Goal: Transaction & Acquisition: Purchase product/service

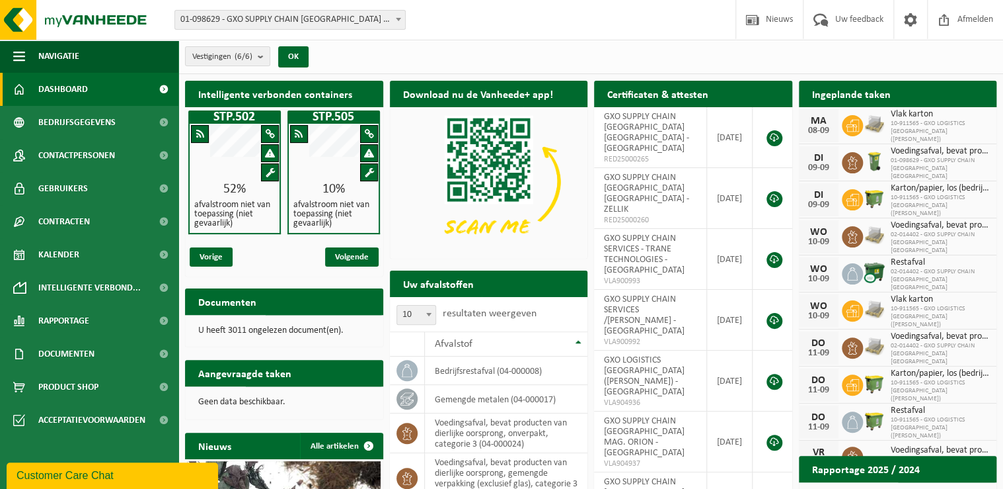
click at [323, 19] on span "01-098629 - GXO SUPPLY CHAIN [GEOGRAPHIC_DATA] [GEOGRAPHIC_DATA] - [GEOGRAPHIC_…" at bounding box center [290, 20] width 230 height 19
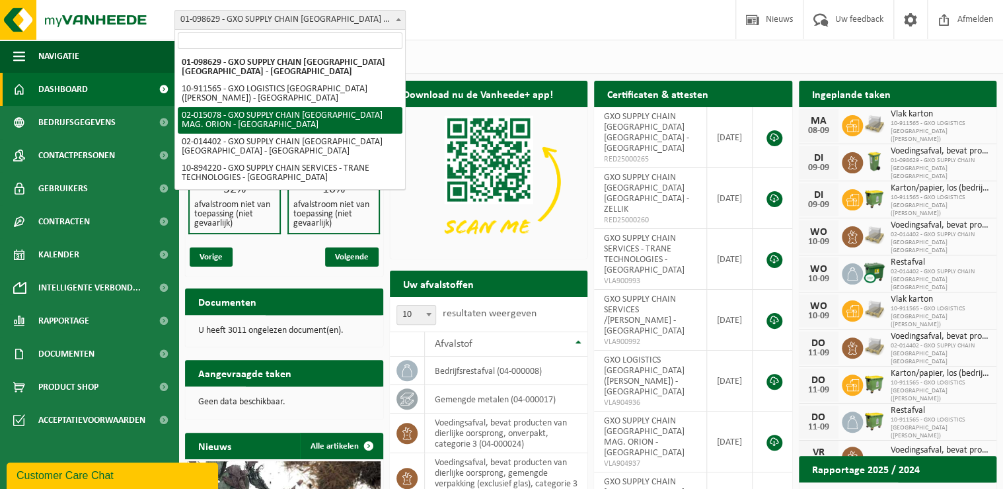
select select "2771"
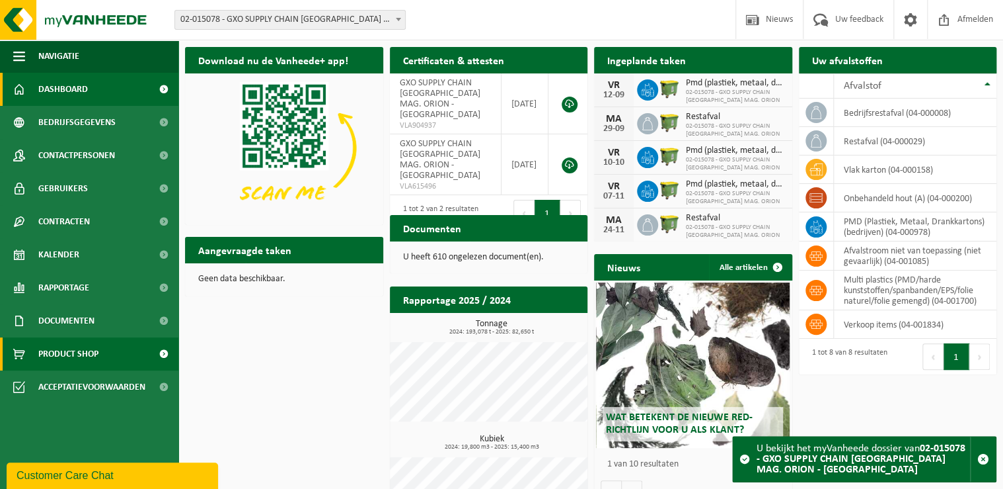
click at [98, 358] on span "Product Shop" at bounding box center [68, 353] width 60 height 33
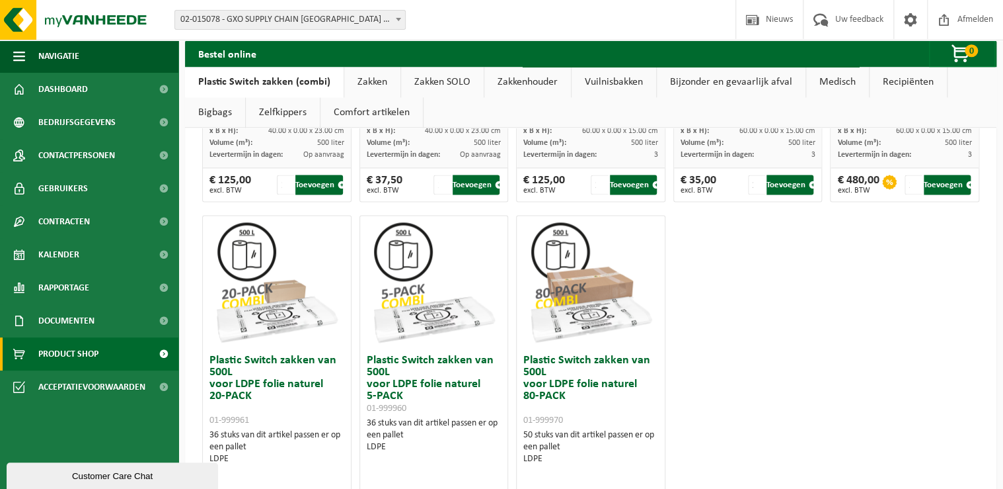
scroll to position [793, 0]
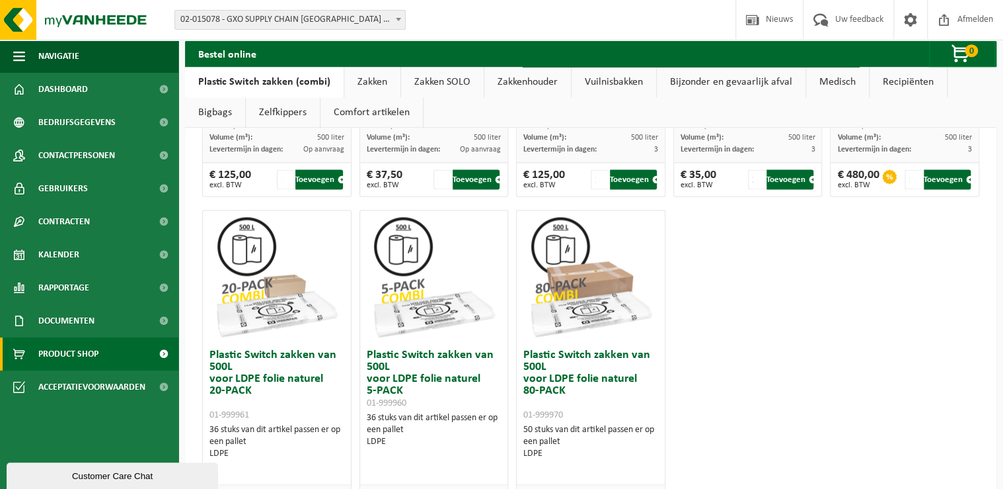
click at [375, 76] on link "Zakken" at bounding box center [372, 82] width 56 height 30
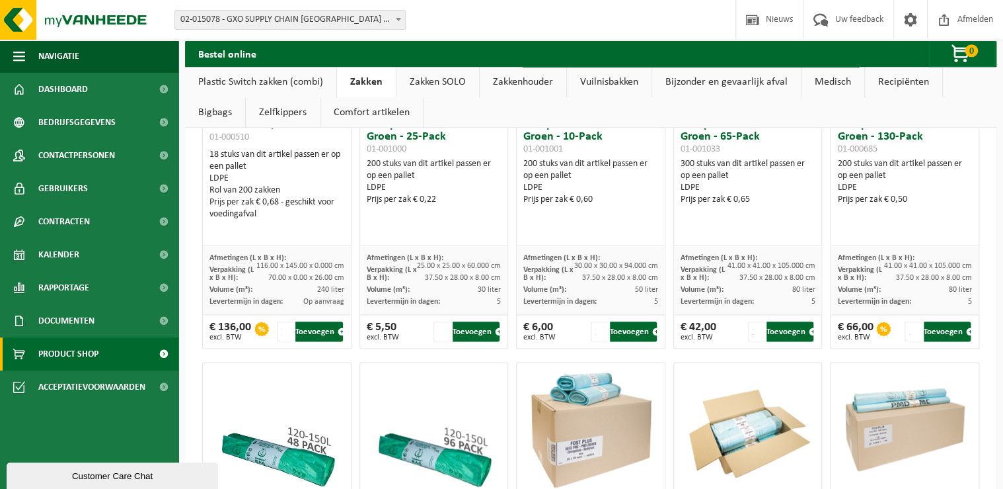
scroll to position [635, 0]
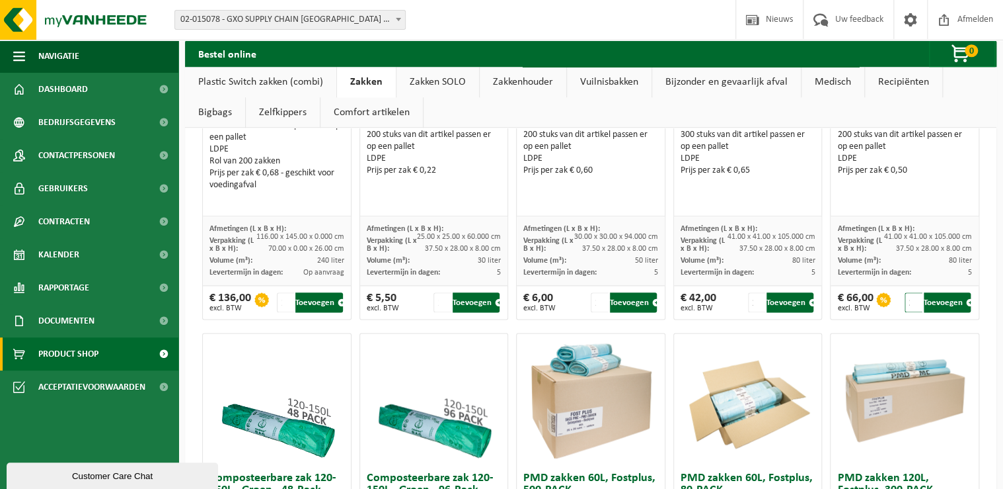
click at [908, 295] on input "2" at bounding box center [914, 302] width 18 height 20
type input "1"
click at [910, 303] on input "1" at bounding box center [914, 302] width 18 height 20
click at [939, 302] on button "Toevoegen" at bounding box center [947, 302] width 47 height 20
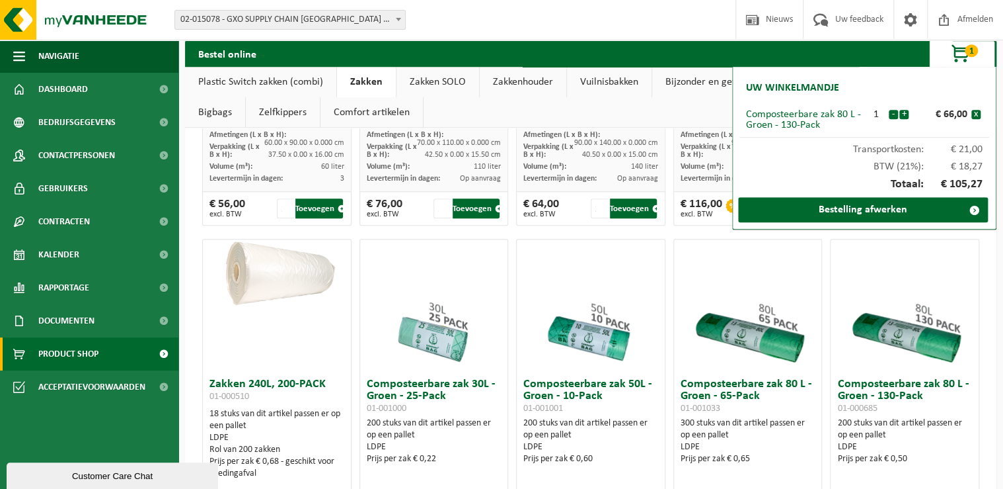
scroll to position [370, 0]
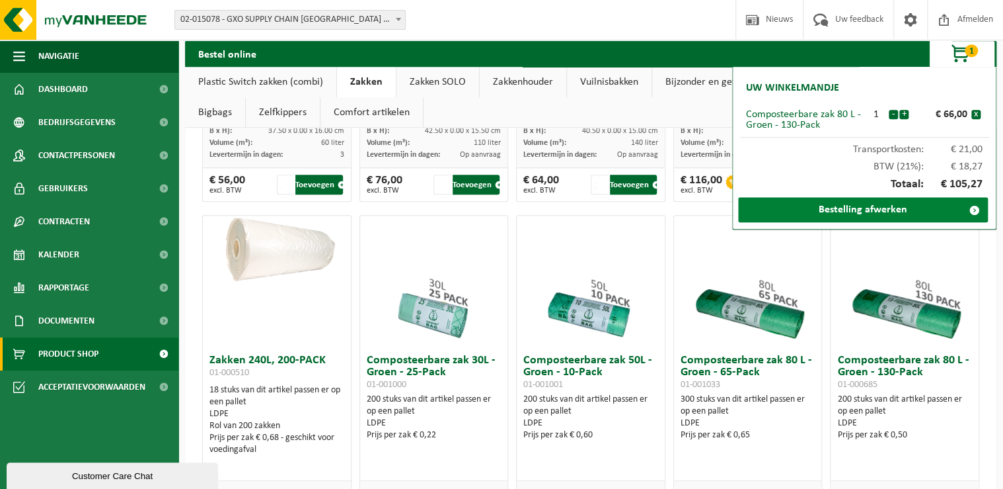
click at [848, 211] on link "Bestelling afwerken" at bounding box center [863, 209] width 250 height 25
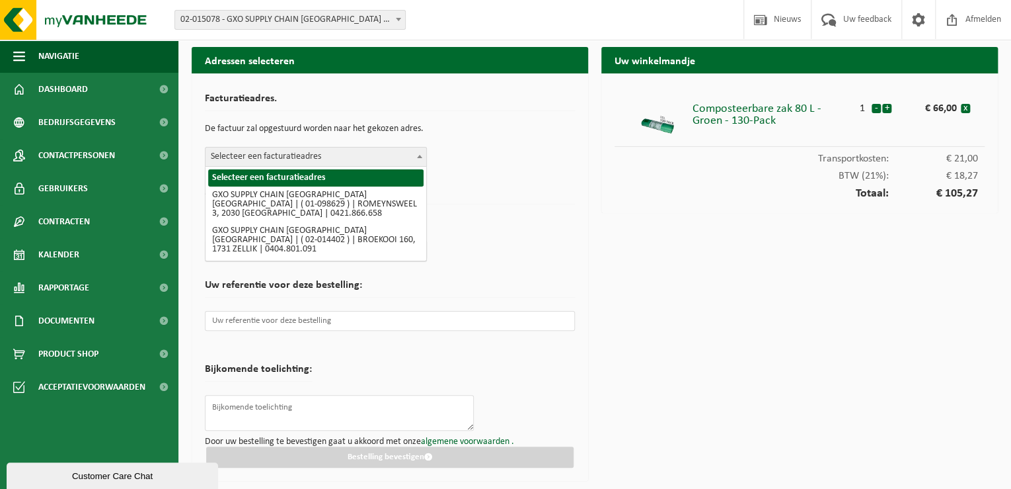
click at [303, 156] on span "Selecteer een facturatieadres" at bounding box center [316, 156] width 221 height 19
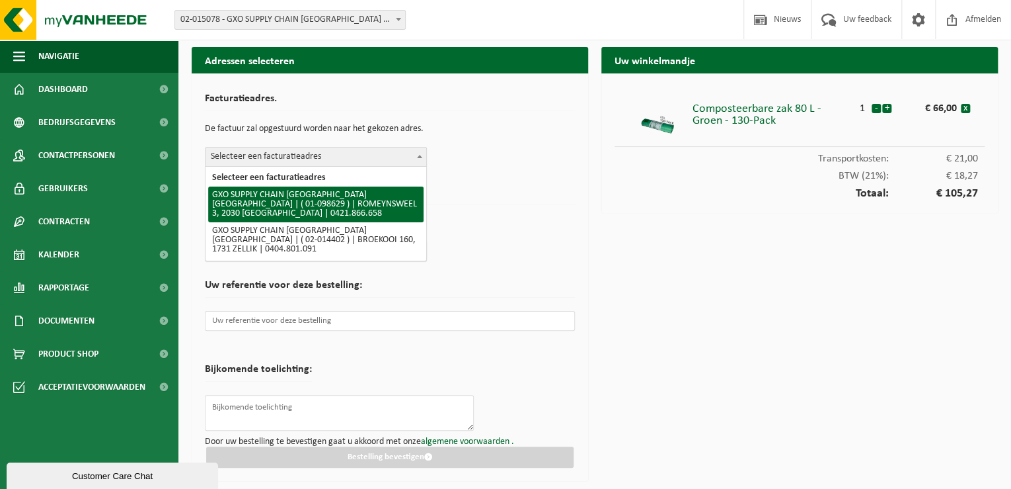
select select "826"
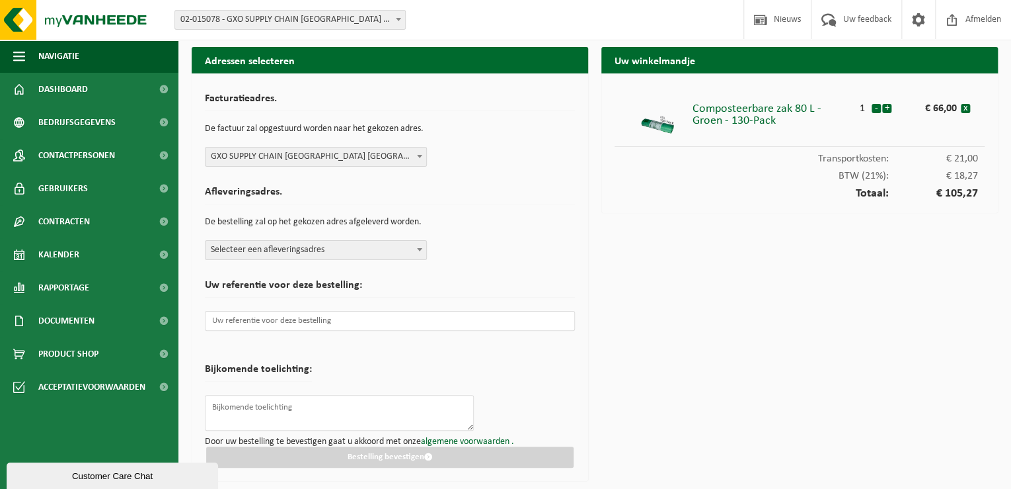
click at [303, 256] on span "Selecteer een afleveringsadres" at bounding box center [316, 250] width 221 height 19
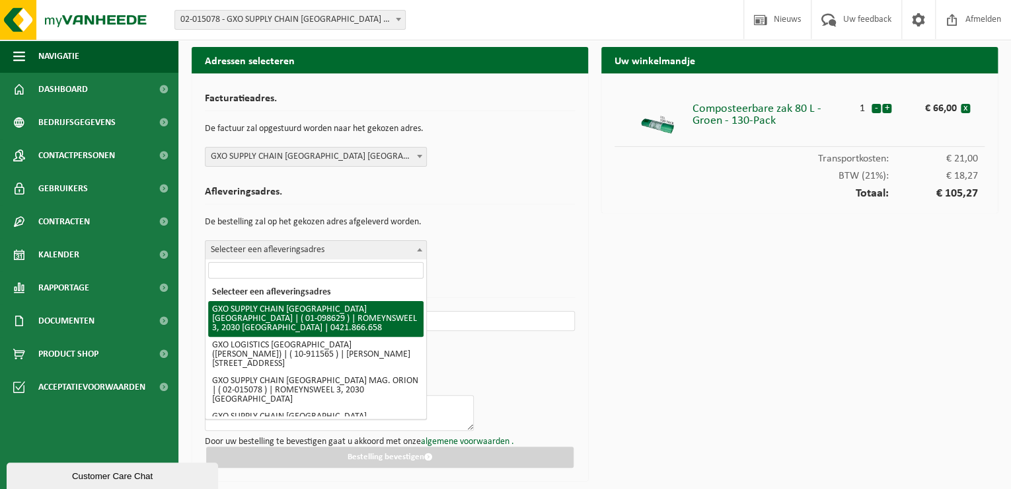
select select "826"
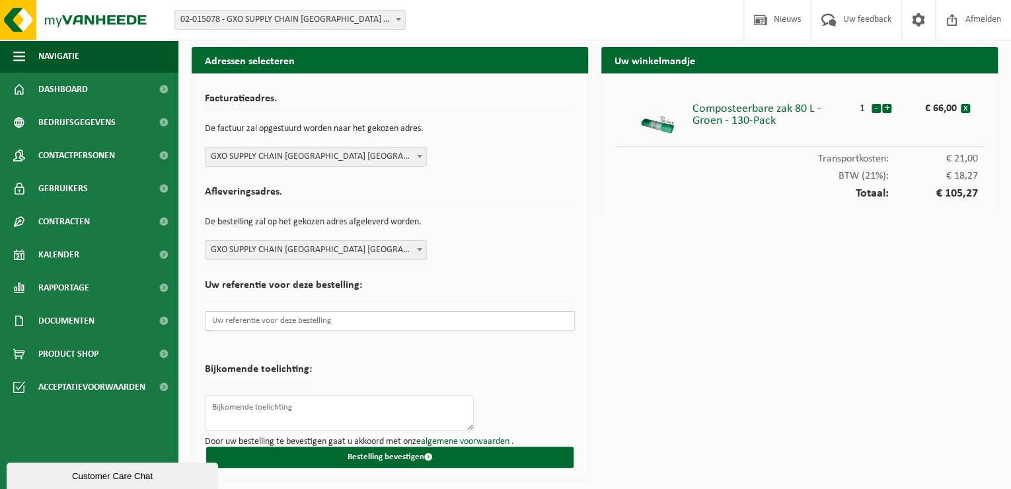
click at [329, 316] on input "text" at bounding box center [390, 321] width 370 height 20
click at [564, 376] on form "Facturatieadres. De factuur zal opgestuurd worden naar het gekozen adres. Selec…" at bounding box center [390, 277] width 370 height 381
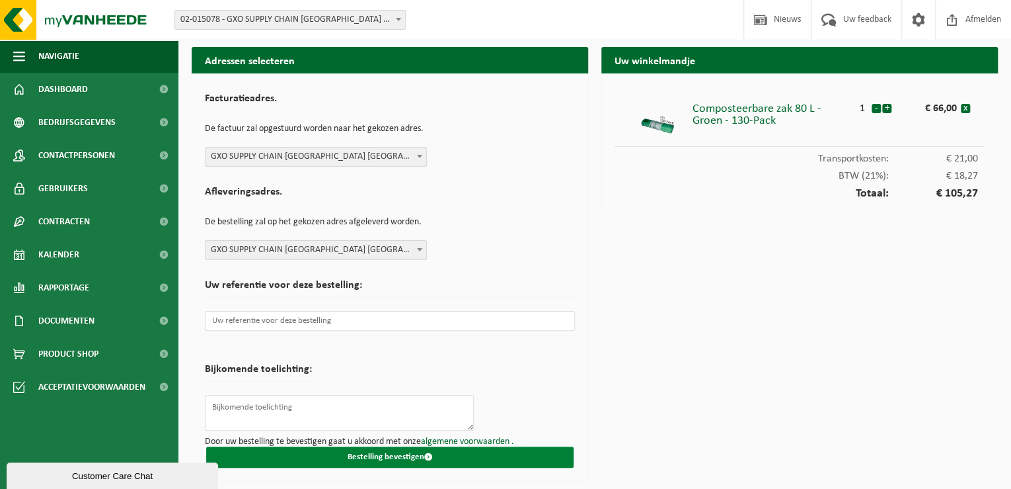
click at [368, 453] on button "Bestelling bevestigen" at bounding box center [390, 456] width 368 height 21
